Goal: Use online tool/utility: Use online tool/utility

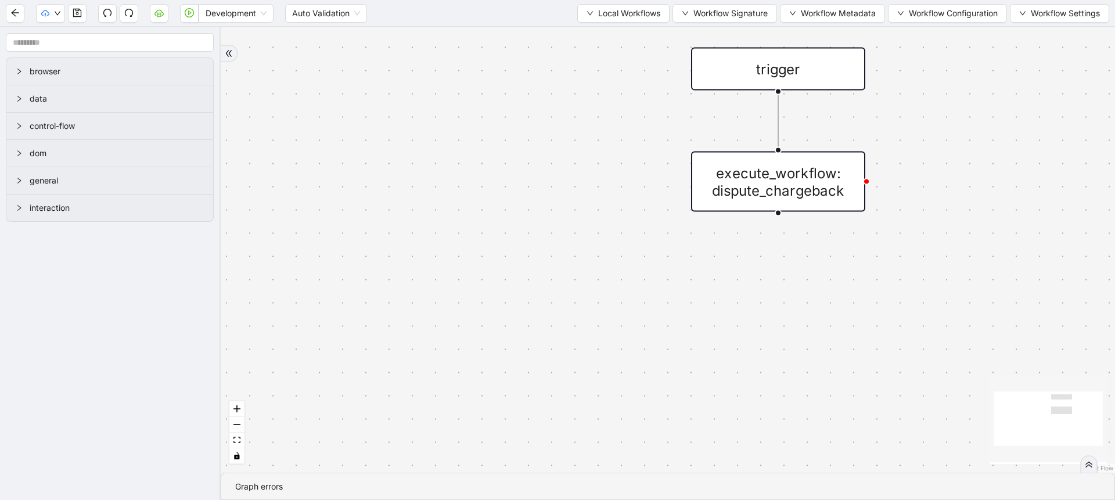
click at [605, 22] on div "Development Auto Validation Local Workflows Workflow Signature Workflow Metadat…" at bounding box center [557, 13] width 1115 height 26
click at [602, 18] on span "Local Workflows" at bounding box center [629, 13] width 62 height 13
click at [597, 39] on span "Select" at bounding box center [618, 36] width 76 height 13
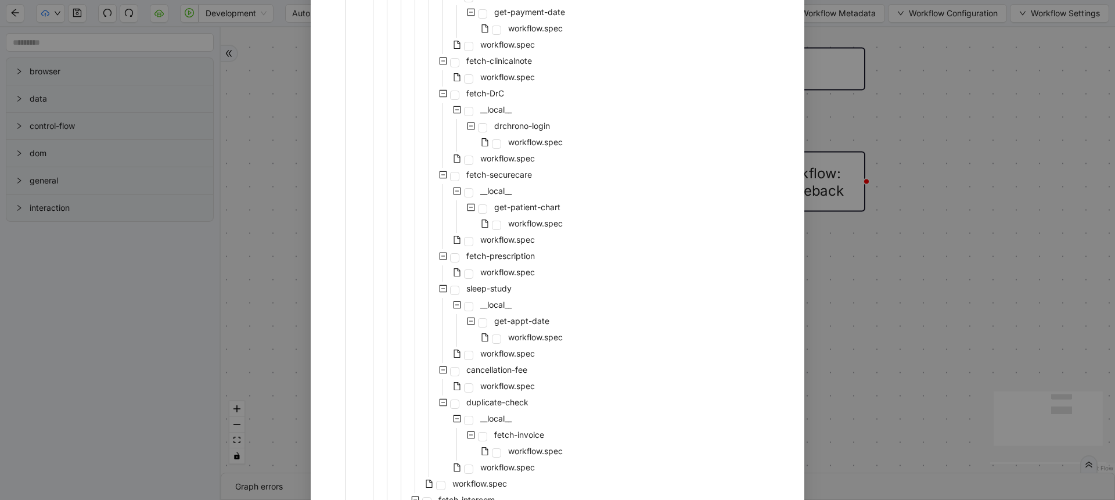
scroll to position [406, 0]
click at [519, 78] on span "workflow.spec" at bounding box center [507, 80] width 55 height 10
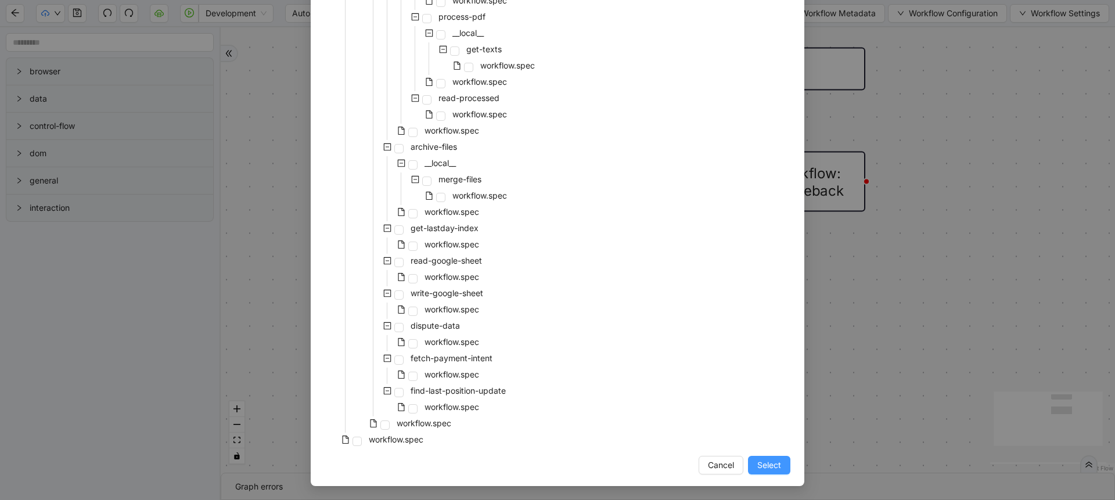
click at [748, 461] on button "Select" at bounding box center [769, 465] width 42 height 19
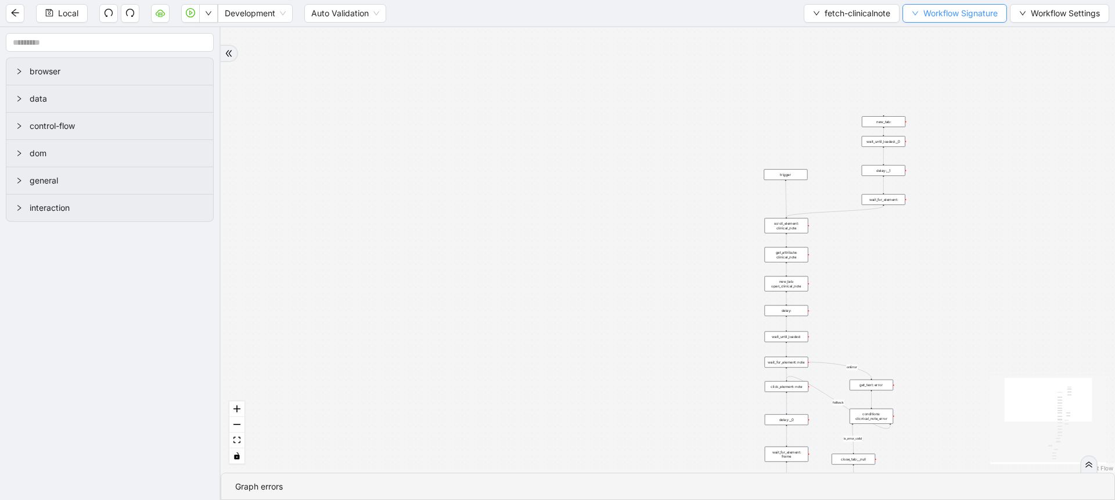
click at [960, 14] on span "Workflow Signature" at bounding box center [961, 13] width 74 height 13
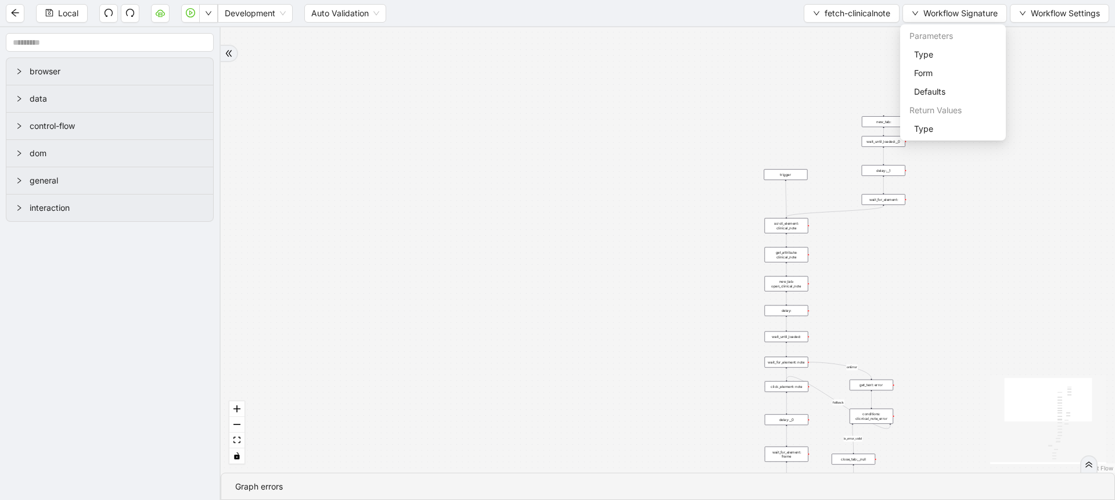
click at [934, 140] on ul "Parameters Type Form Defaults Return Values Type" at bounding box center [954, 82] width 106 height 116
drag, startPoint x: 948, startPoint y: 125, endPoint x: 933, endPoint y: 125, distance: 15.1
click at [933, 125] on span "Type" at bounding box center [953, 129] width 78 height 13
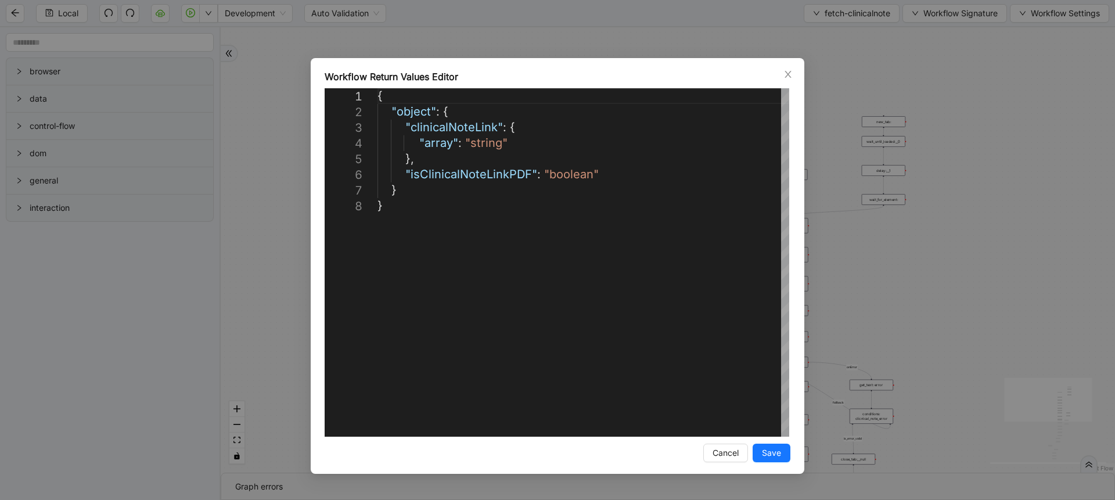
click at [933, 125] on div "**********" at bounding box center [557, 250] width 1115 height 500
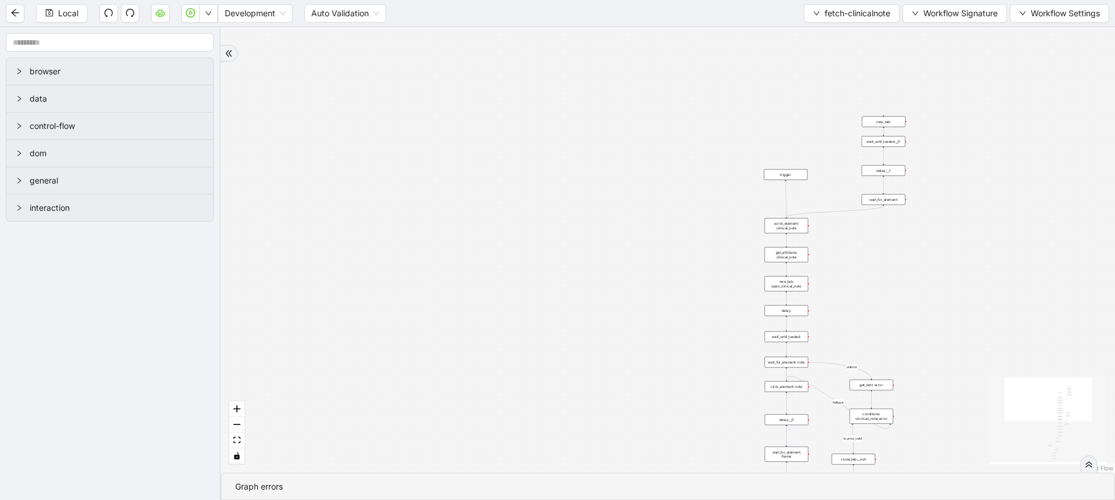
click at [933, 125] on div "success success success fallback is_error_valid onError trigger scroll_element:…" at bounding box center [668, 250] width 895 height 446
click at [953, 18] on span "Workflow Signature" at bounding box center [961, 13] width 74 height 13
click at [926, 128] on span "Type" at bounding box center [953, 129] width 78 height 13
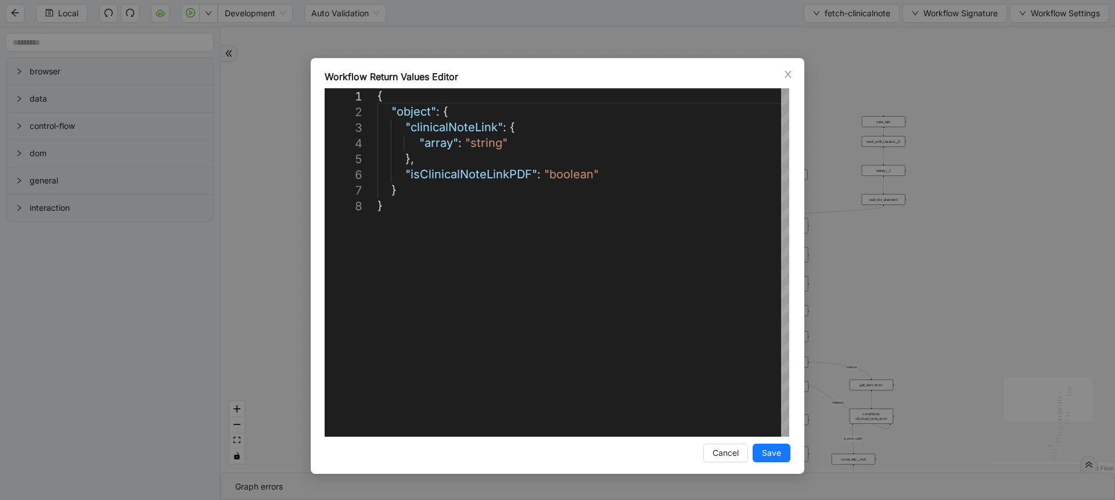
click at [926, 128] on div "**********" at bounding box center [557, 250] width 1115 height 500
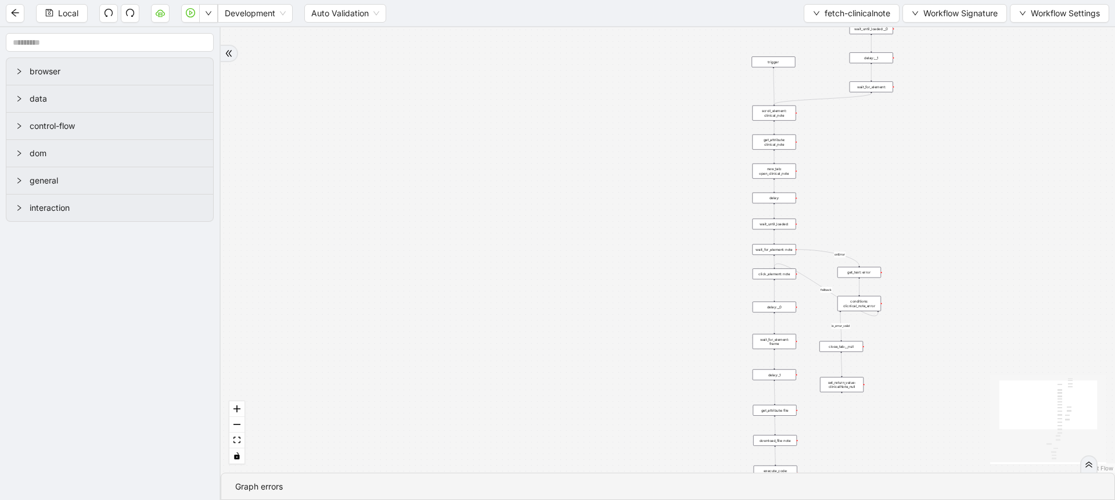
drag, startPoint x: 912, startPoint y: 285, endPoint x: 909, endPoint y: 147, distance: 137.7
click at [909, 147] on div "success success success fallback is_error_valid onError trigger scroll_element:…" at bounding box center [668, 250] width 895 height 446
drag, startPoint x: 917, startPoint y: 411, endPoint x: 919, endPoint y: 268, distance: 143.5
click at [919, 268] on div "success success success fallback is_error_valid onError trigger scroll_element:…" at bounding box center [668, 250] width 895 height 446
click at [973, 17] on span "Workflow Signature" at bounding box center [961, 13] width 74 height 13
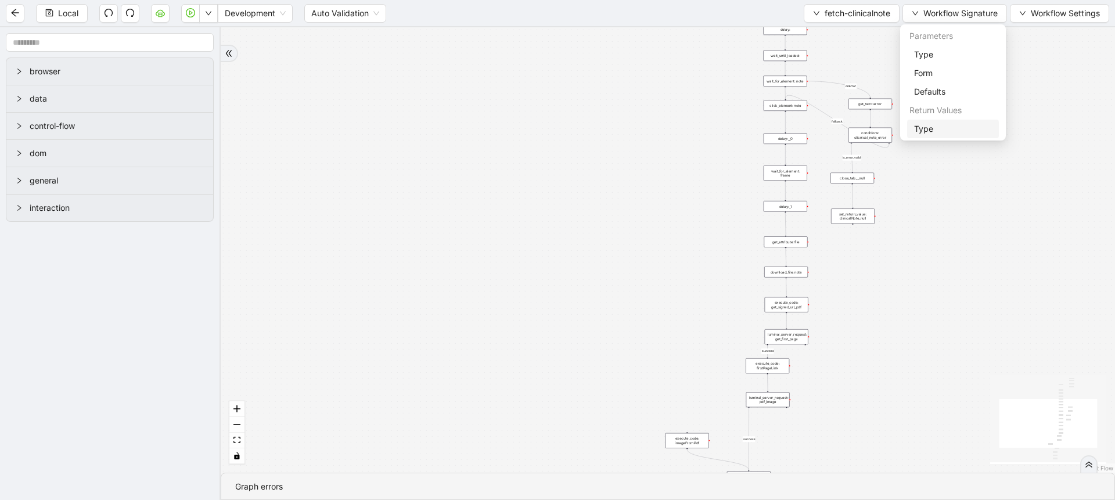
click at [935, 129] on span "Type" at bounding box center [953, 129] width 78 height 13
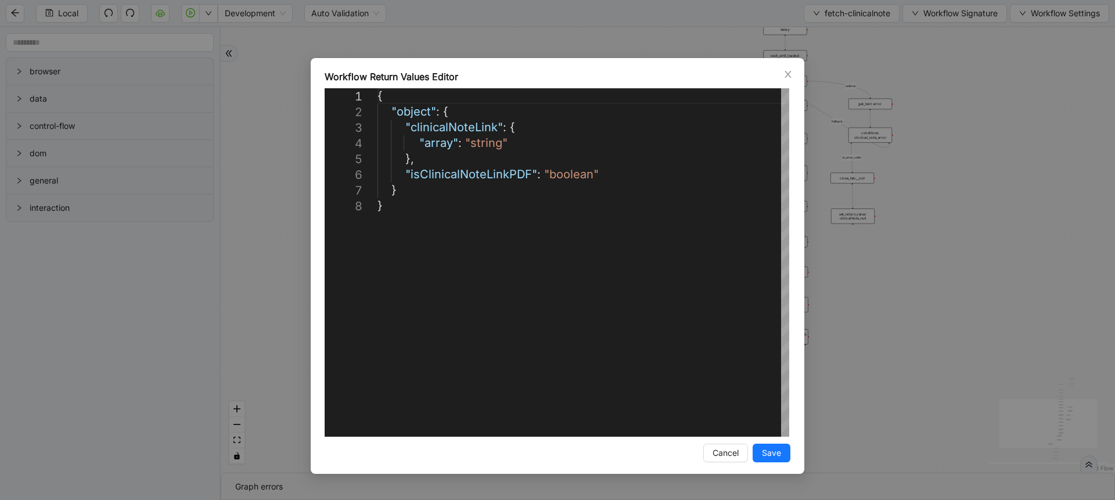
click at [935, 129] on div "**********" at bounding box center [557, 250] width 1115 height 500
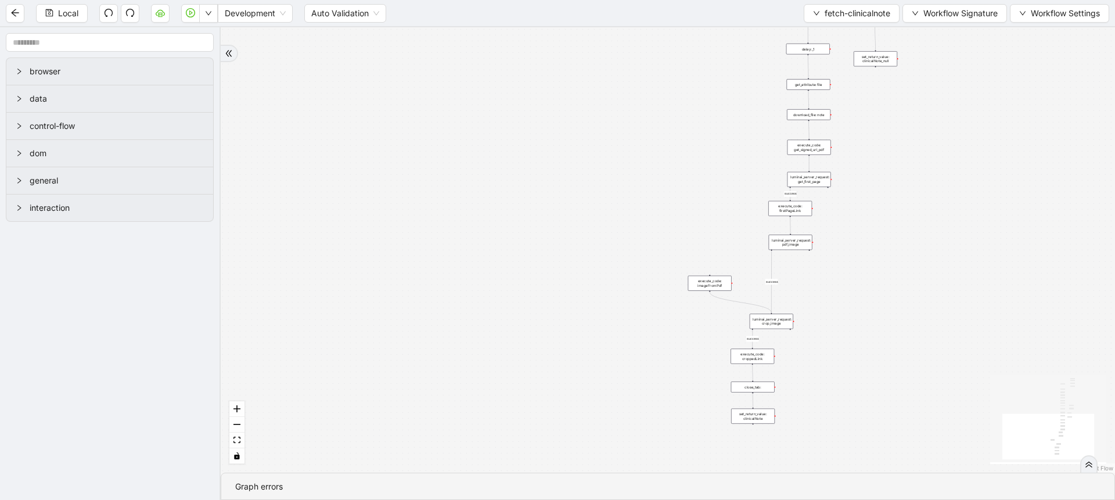
drag, startPoint x: 826, startPoint y: 338, endPoint x: 849, endPoint y: 181, distance: 159.1
click at [849, 181] on div "success success success fallback is_error_valid onError trigger scroll_element:…" at bounding box center [668, 250] width 895 height 446
drag, startPoint x: 825, startPoint y: 320, endPoint x: 819, endPoint y: 271, distance: 49.1
click at [819, 271] on div "success success success fallback is_error_valid onError trigger scroll_element:…" at bounding box center [668, 250] width 895 height 446
click at [753, 366] on div "set_return_value: clinicalNote" at bounding box center [748, 367] width 44 height 15
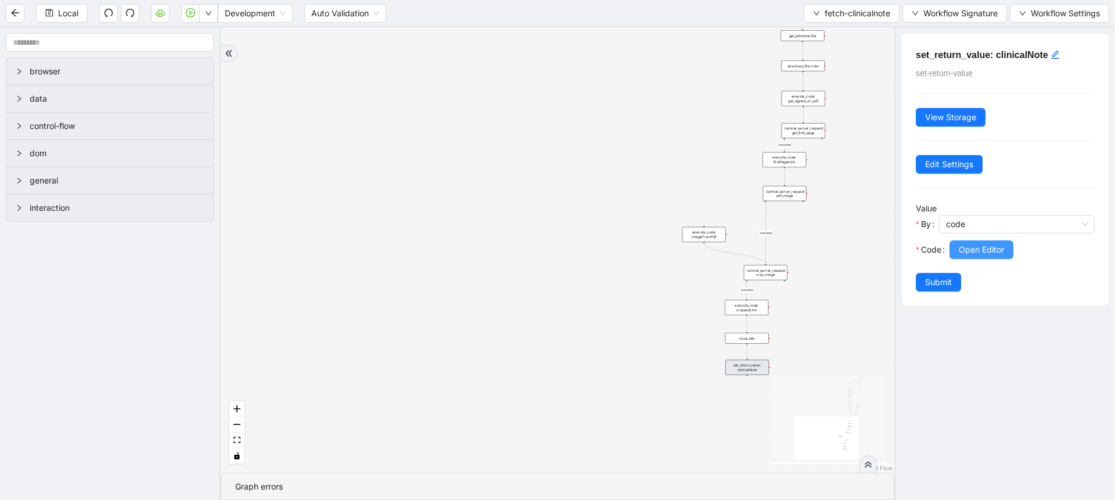
click at [993, 242] on button "Open Editor" at bounding box center [982, 250] width 64 height 19
